Goal: Task Accomplishment & Management: Manage account settings

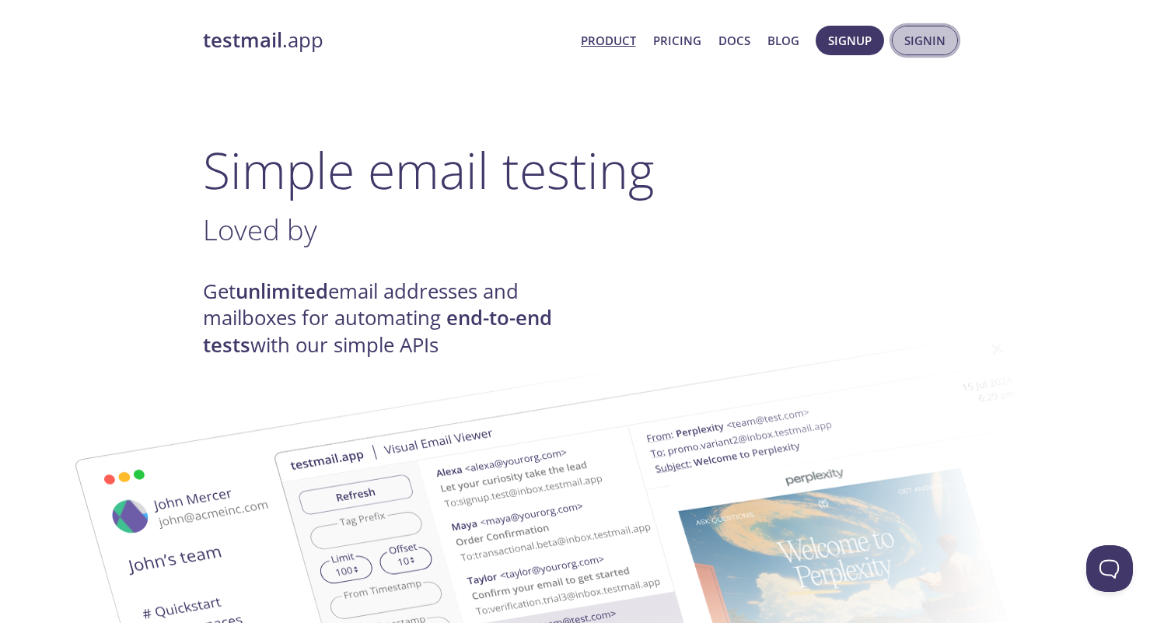
click at [931, 41] on span "Signin" at bounding box center [924, 40] width 41 height 20
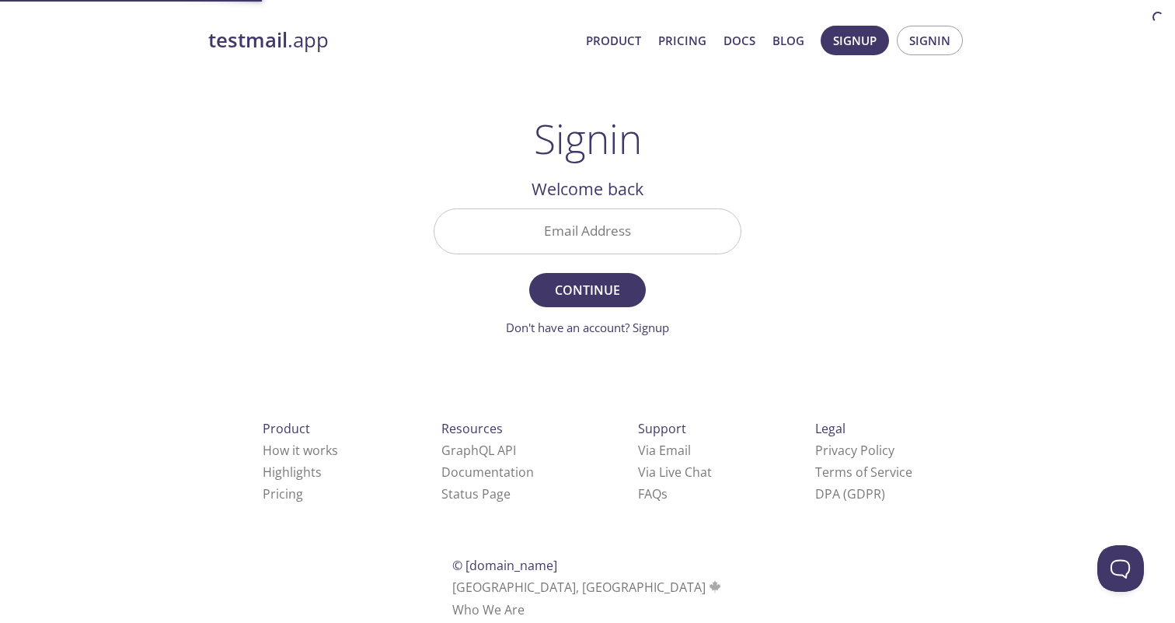
click at [666, 226] on input "Email Address" at bounding box center [587, 231] width 306 height 44
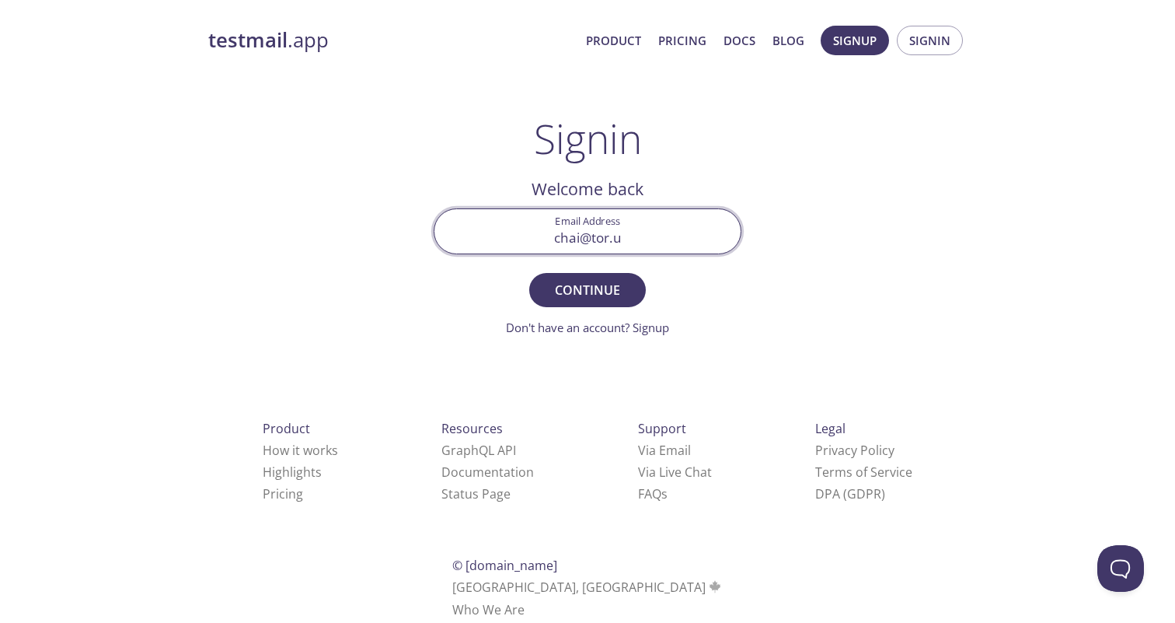
type input "[EMAIL_ADDRESS][DOMAIN_NAME]"
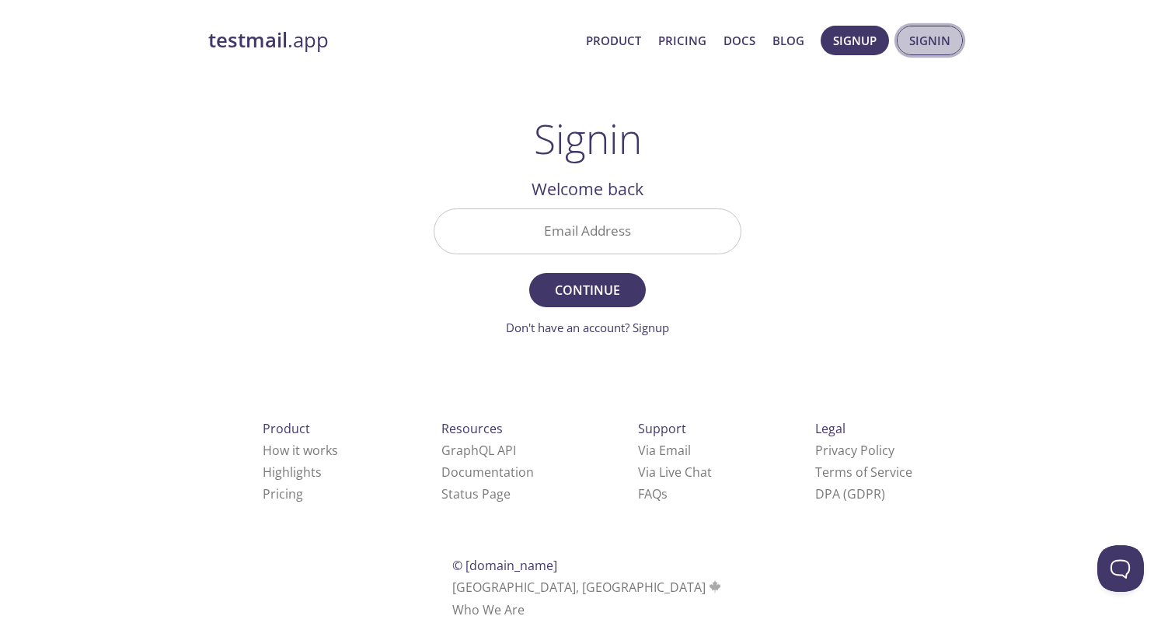
click at [935, 39] on span "Signin" at bounding box center [929, 40] width 41 height 20
click at [577, 230] on input "Email Address" at bounding box center [587, 231] width 306 height 44
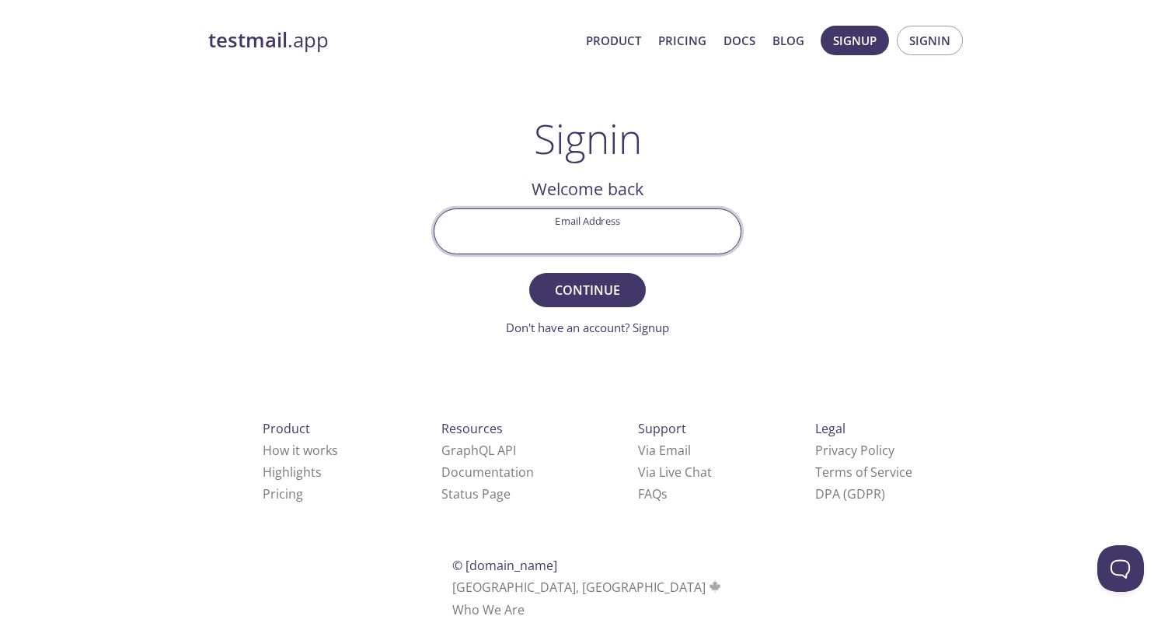
type input "h"
click at [529, 273] on button "Continue" at bounding box center [587, 290] width 117 height 34
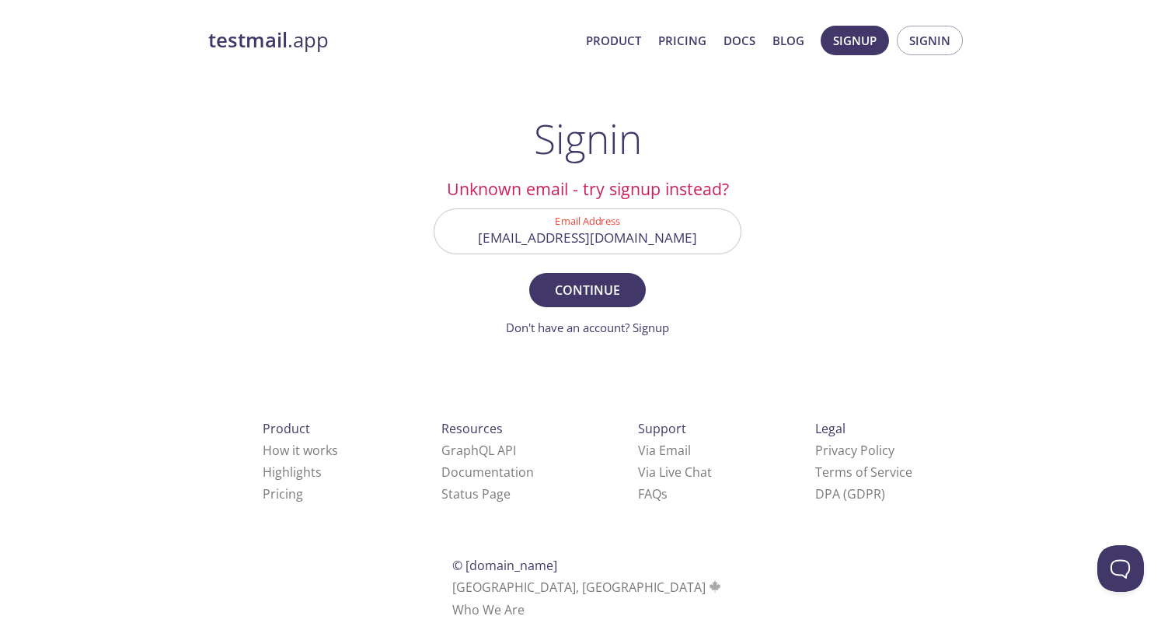
click at [622, 225] on input "[EMAIL_ADDRESS][DOMAIN_NAME]" at bounding box center [587, 231] width 306 height 44
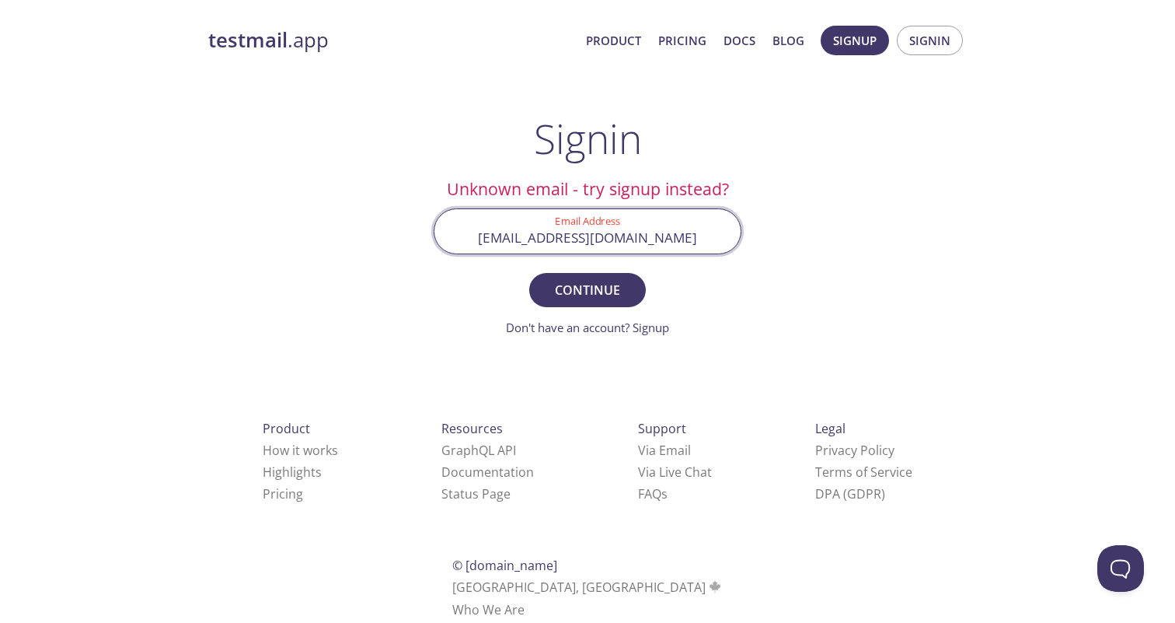
click at [640, 238] on input "[EMAIL_ADDRESS][DOMAIN_NAME]" at bounding box center [587, 231] width 306 height 44
type input "[EMAIL_ADDRESS][DOMAIN_NAME]"
click at [529, 273] on button "Continue" at bounding box center [587, 290] width 117 height 34
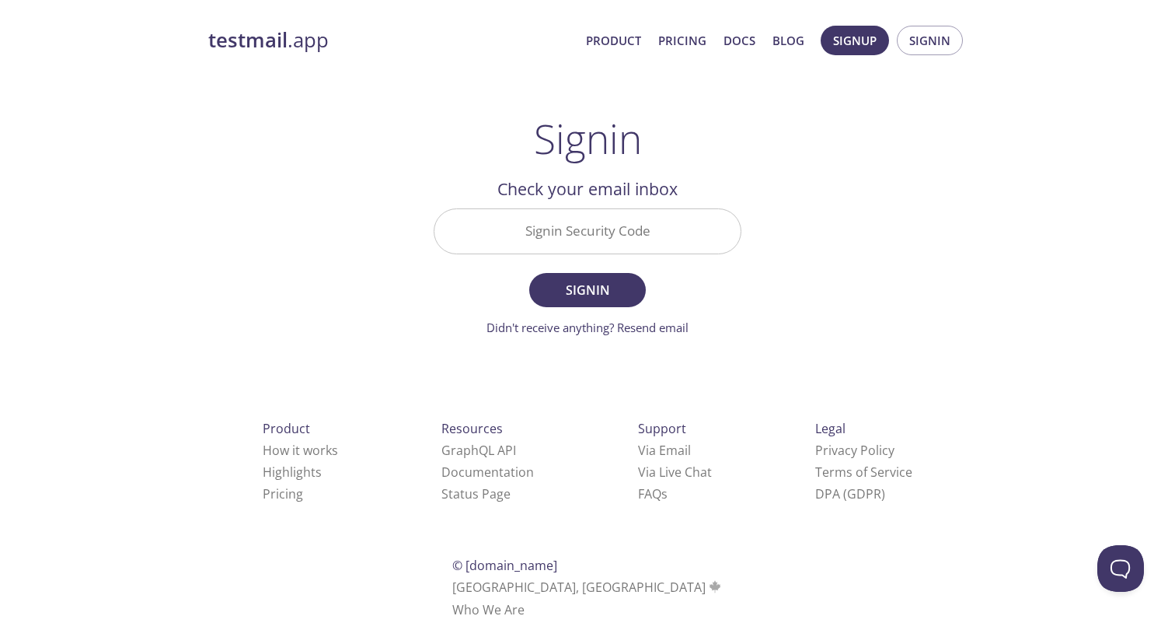
click at [446, 183] on h2 "Check your email inbox" at bounding box center [588, 189] width 308 height 26
